Goal: Task Accomplishment & Management: Use online tool/utility

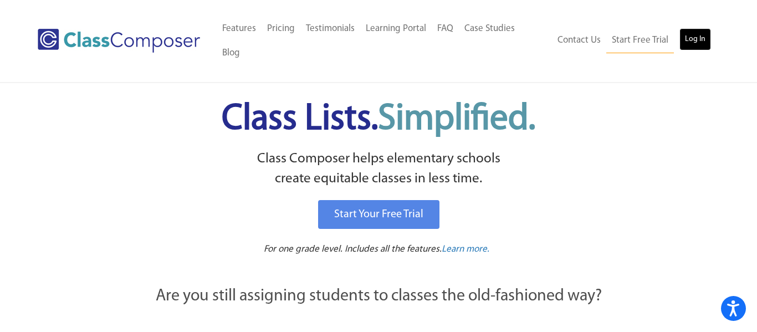
click at [693, 32] on link "Log In" at bounding box center [696, 39] width 32 height 22
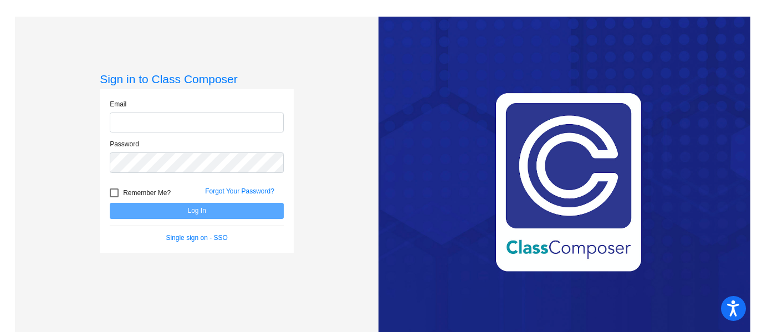
type input "jboston@swsdk6.com"
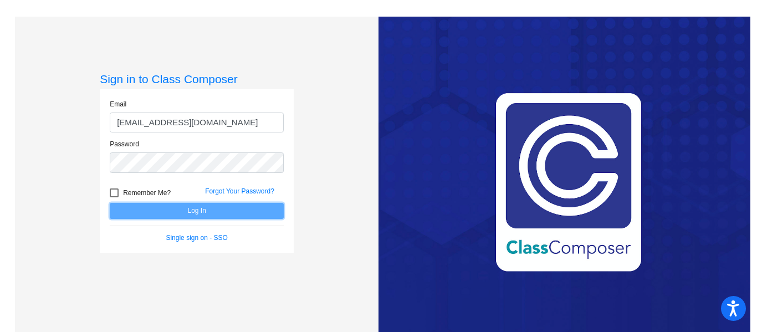
click at [193, 210] on button "Log In" at bounding box center [197, 211] width 174 height 16
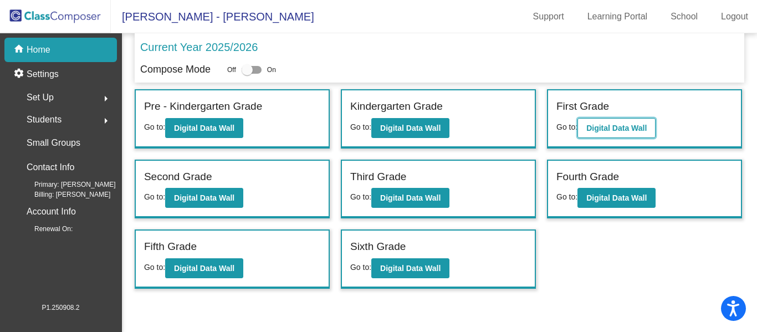
click at [599, 130] on b "Digital Data Wall" at bounding box center [616, 128] width 60 height 9
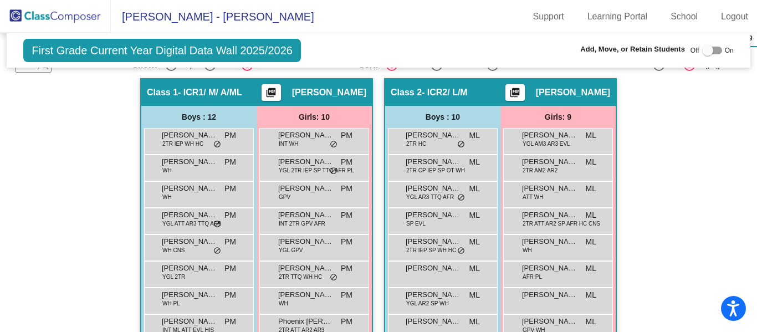
scroll to position [402, 0]
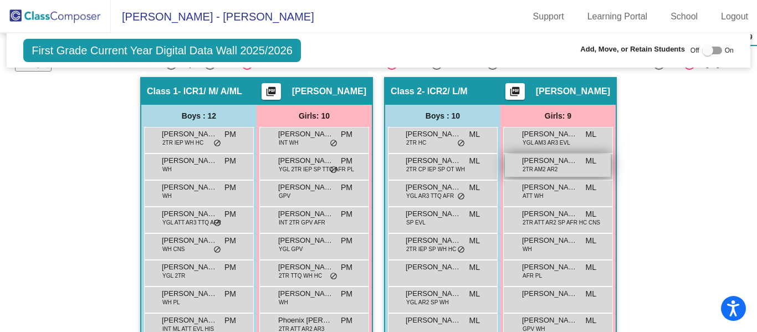
click at [543, 162] on span "Ella Emanuele" at bounding box center [549, 160] width 55 height 11
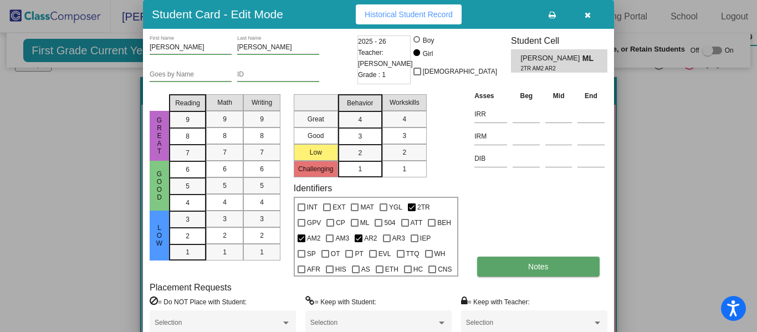
click at [540, 260] on button "Notes" at bounding box center [538, 267] width 122 height 20
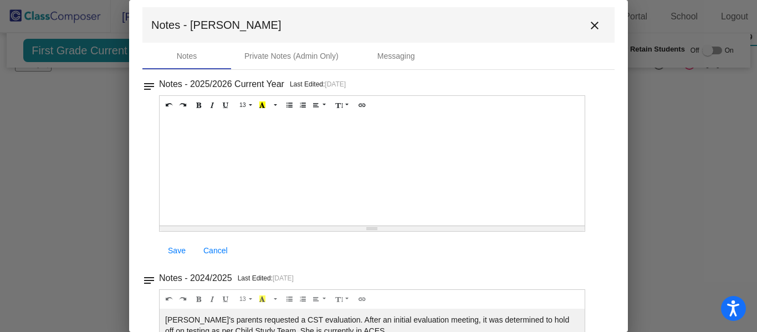
scroll to position [0, 0]
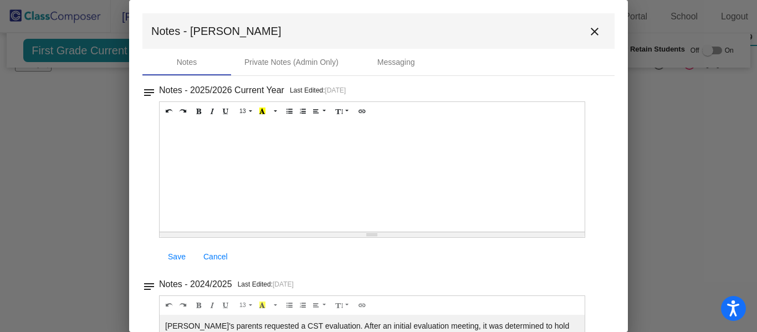
click at [594, 28] on mat-icon "close" at bounding box center [594, 31] width 13 height 13
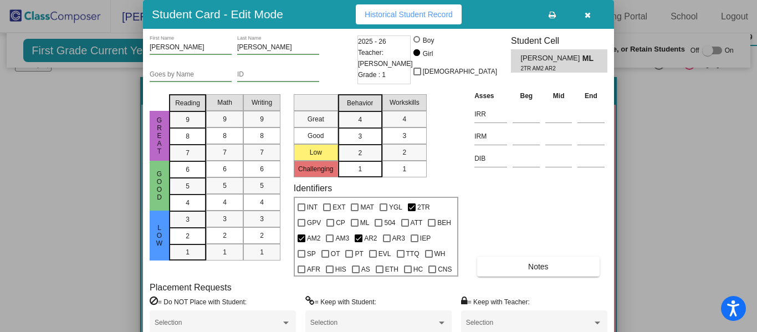
click at [588, 13] on icon "button" at bounding box center [588, 15] width 6 height 8
